Goal: Use online tool/utility: Utilize a website feature to perform a specific function

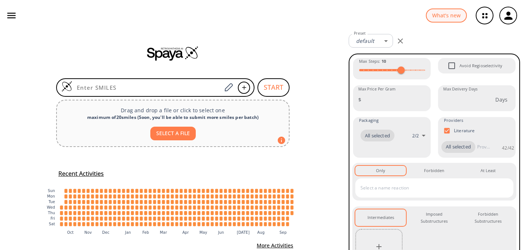
scroll to position [20, 0]
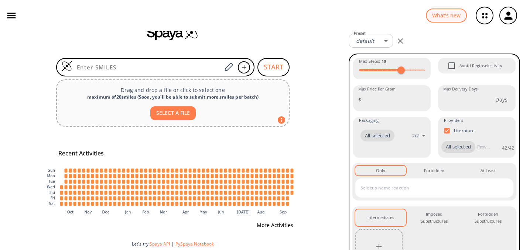
click at [279, 226] on button "More Activities" at bounding box center [275, 226] width 42 height 14
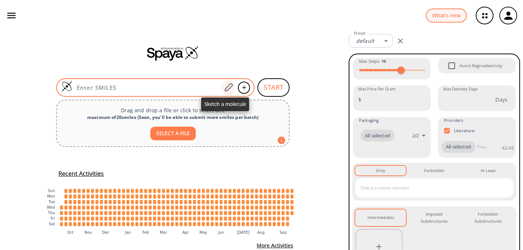
click at [224, 87] on icon at bounding box center [228, 87] width 8 height 8
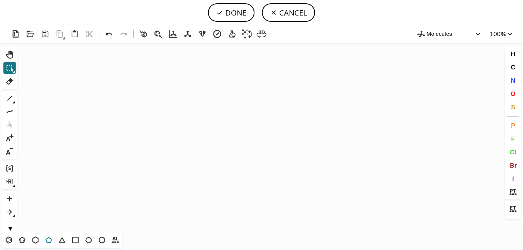
click at [47, 239] on icon at bounding box center [49, 240] width 10 height 10
click at [129, 151] on icon "Created with [PERSON_NAME] 2.3.0" at bounding box center [261, 137] width 483 height 189
click at [10, 96] on icon at bounding box center [10, 98] width 10 height 10
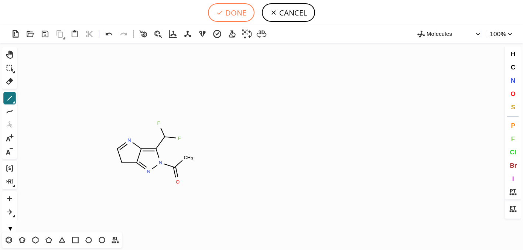
click at [238, 16] on button "DONE" at bounding box center [231, 12] width 47 height 18
type input "N1C2=C(C(F)F)N(C(C)=O)N=C2CC=1"
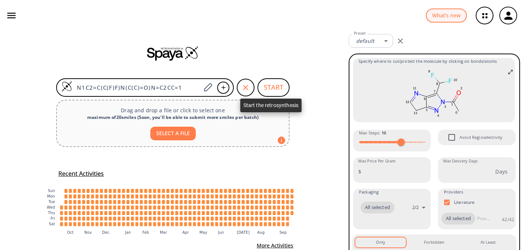
click at [274, 89] on button "START" at bounding box center [273, 87] width 32 height 18
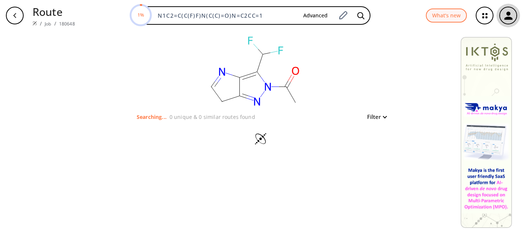
click at [507, 16] on icon "button" at bounding box center [508, 16] width 12 height 12
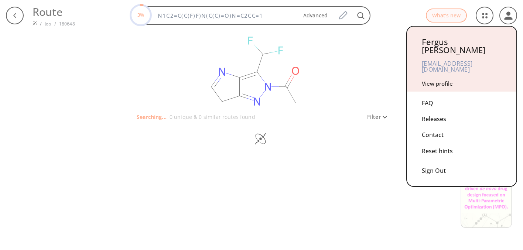
click at [430, 111] on div "Releases" at bounding box center [462, 119] width 80 height 16
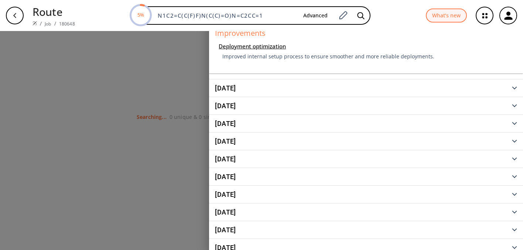
click at [489, 86] on span "[DATE]" at bounding box center [363, 88] width 297 height 7
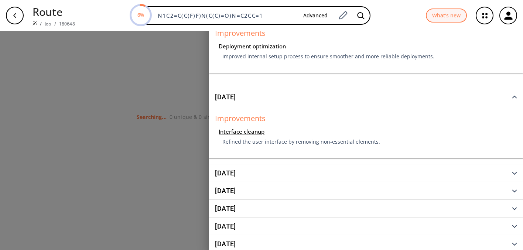
click at [512, 97] on icon "button" at bounding box center [514, 96] width 5 height 3
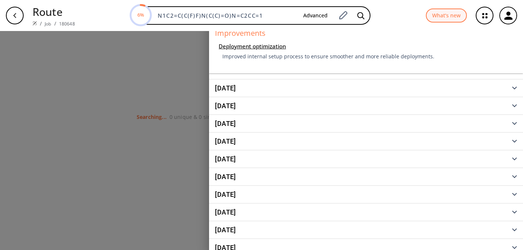
click at [510, 21] on icon "button" at bounding box center [508, 16] width 12 height 12
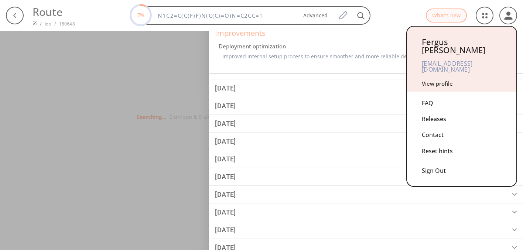
click at [510, 21] on div at bounding box center [261, 125] width 523 height 250
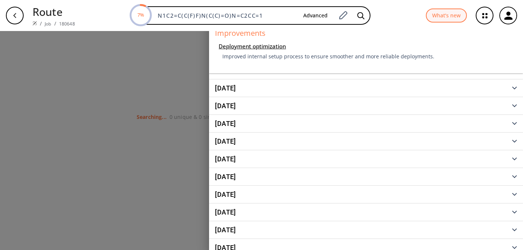
click at [192, 51] on div at bounding box center [261, 125] width 523 height 250
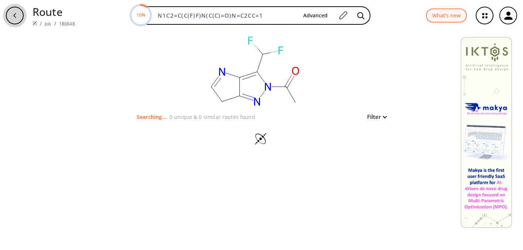
click at [13, 18] on icon "button" at bounding box center [15, 16] width 6 height 6
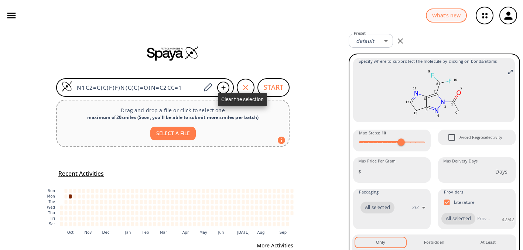
click at [245, 92] on div "button" at bounding box center [246, 88] width 18 height 18
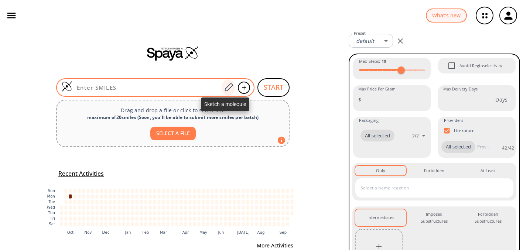
click at [225, 86] on icon at bounding box center [228, 87] width 8 height 8
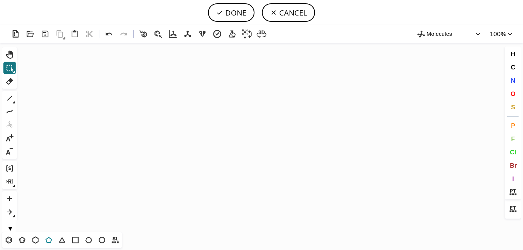
click at [50, 241] on icon at bounding box center [49, 240] width 10 height 10
click at [121, 131] on icon "Created with [PERSON_NAME] 2.3.0" at bounding box center [261, 137] width 483 height 189
click at [10, 99] on icon at bounding box center [10, 98] width 10 height 10
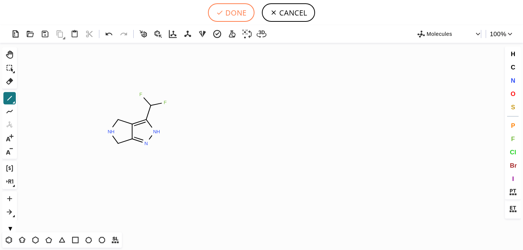
click at [231, 14] on button "DONE" at bounding box center [231, 12] width 47 height 18
type input "N1CC2=C(C(F)F)NN=C2C1"
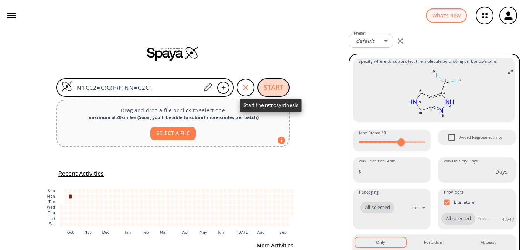
click at [268, 86] on button "START" at bounding box center [273, 87] width 32 height 18
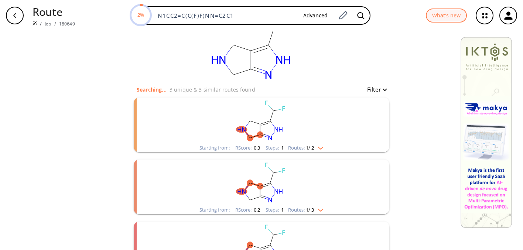
scroll to position [28, 0]
click at [311, 146] on span "1 / 2" at bounding box center [310, 147] width 8 height 5
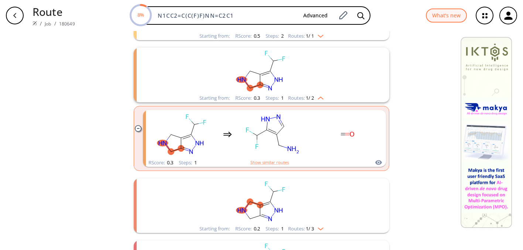
scroll to position [160, 0]
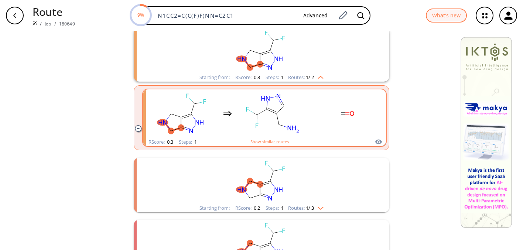
click at [309, 135] on div "clusters" at bounding box center [264, 113] width 230 height 48
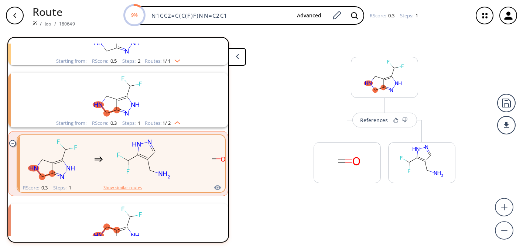
scroll to position [79, 0]
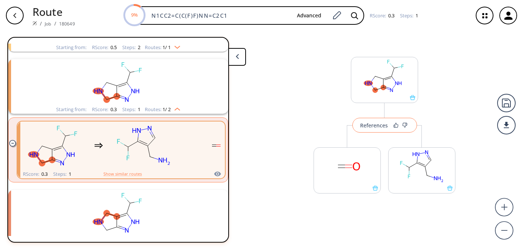
click at [379, 130] on button "References" at bounding box center [384, 125] width 65 height 15
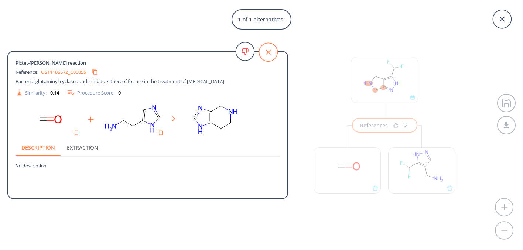
click at [272, 52] on icon at bounding box center [268, 52] width 18 height 18
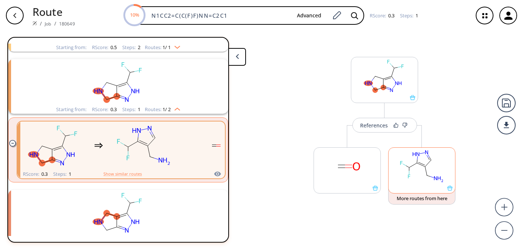
click at [436, 189] on div at bounding box center [421, 187] width 66 height 5
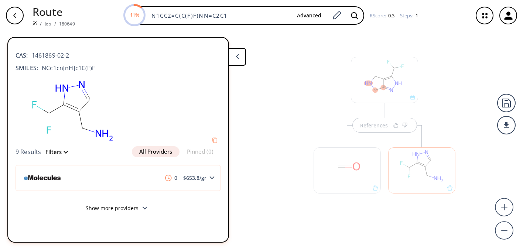
click at [240, 57] on button at bounding box center [237, 57] width 18 height 18
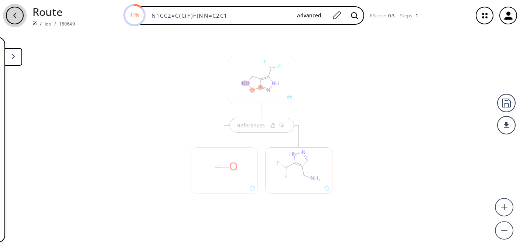
click at [18, 15] on div "button" at bounding box center [15, 16] width 18 height 18
